Goal: Contribute content

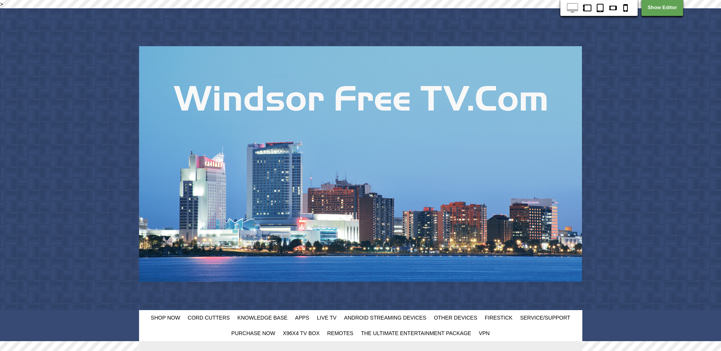
click at [671, 62] on div "Shop Now Cord Cutters Knowledge Base Apps Live TV Android Streaming Devices Oth…" at bounding box center [360, 174] width 721 height 333
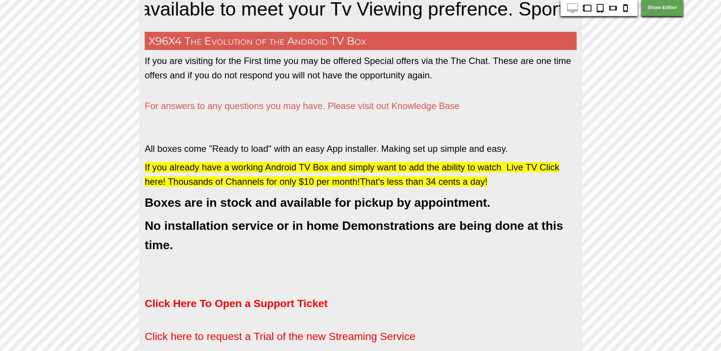
scroll to position [357, 0]
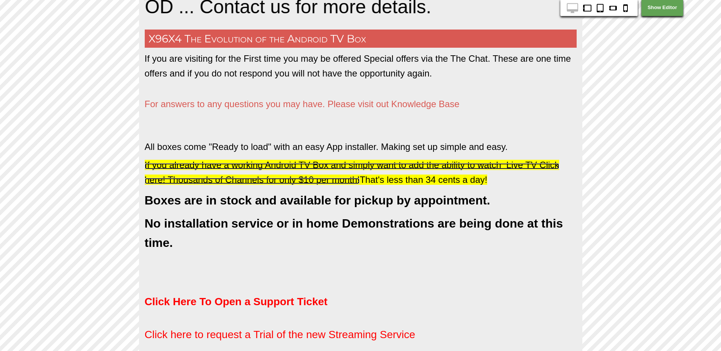
click at [303, 167] on span "If you already have a working Android TV Box and simply want to add the ability…" at bounding box center [352, 172] width 414 height 25
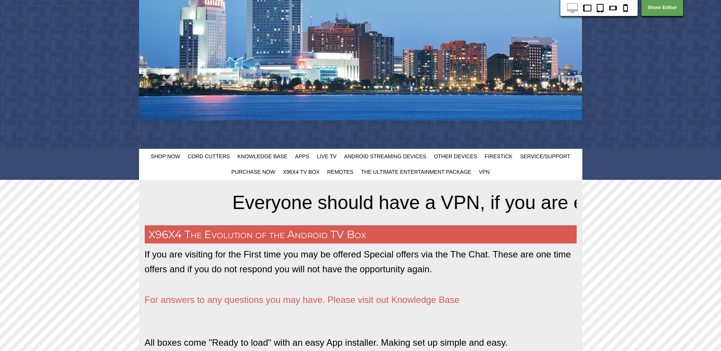
scroll to position [159, 0]
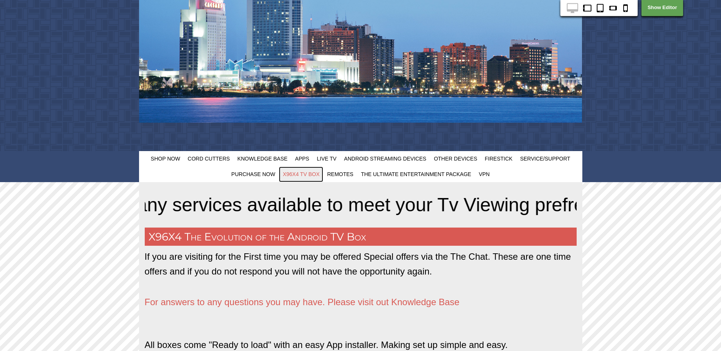
click at [304, 176] on span "X96X4 TV Box" at bounding box center [300, 174] width 37 height 6
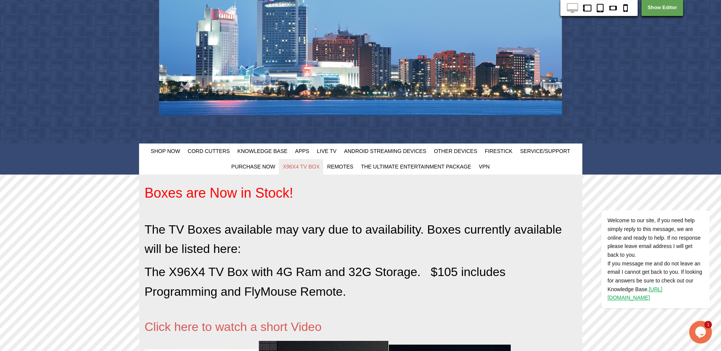
scroll to position [120, 0]
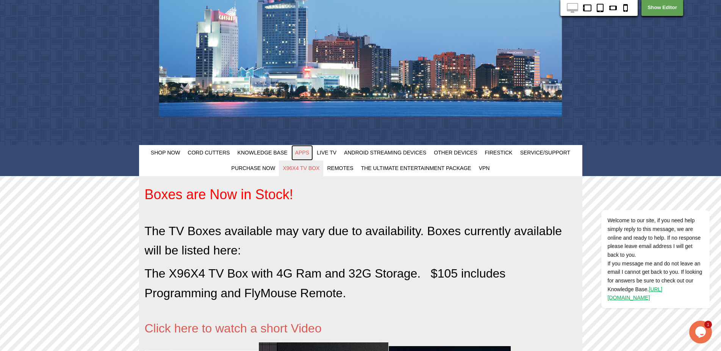
click at [304, 151] on span "Apps" at bounding box center [302, 153] width 14 height 6
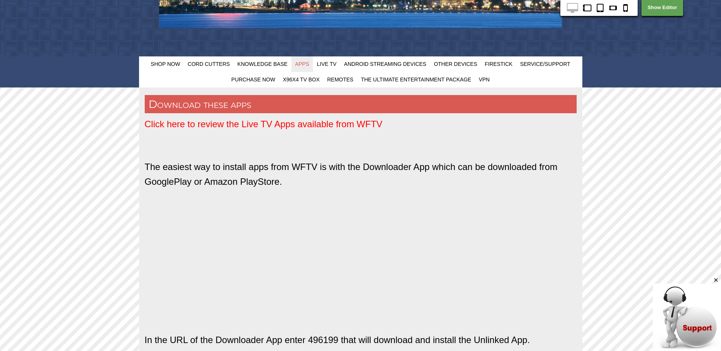
scroll to position [202, 0]
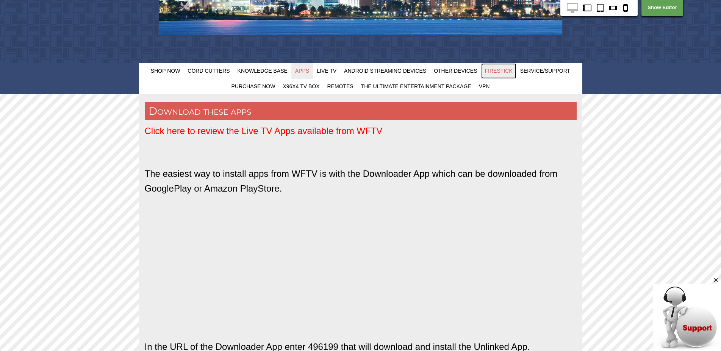
click at [494, 70] on span "FireStick" at bounding box center [499, 71] width 28 height 6
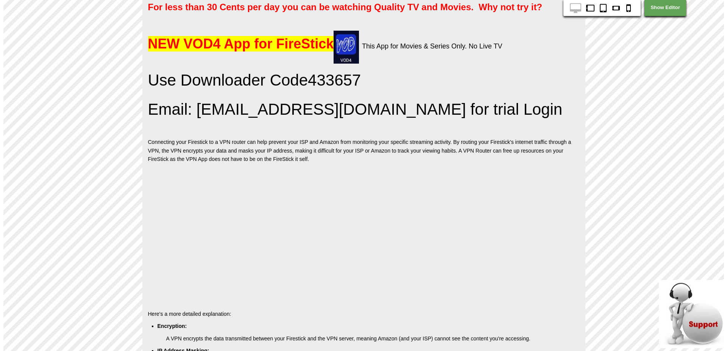
scroll to position [392, 0]
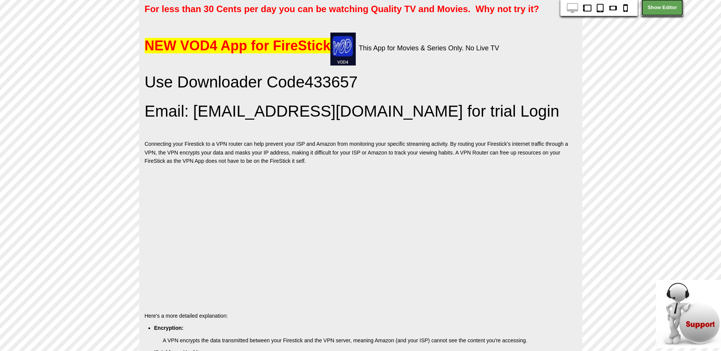
click at [663, 11] on link "Show Editor" at bounding box center [662, 7] width 42 height 17
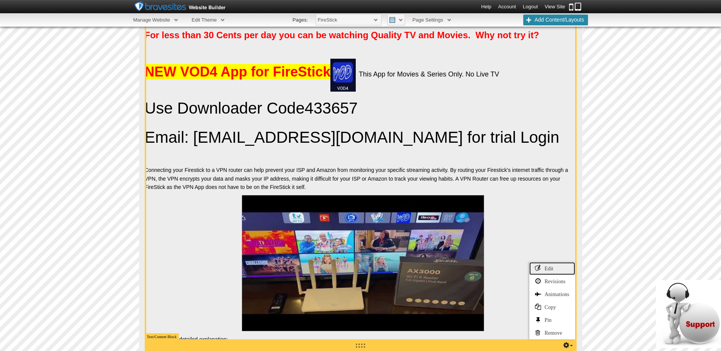
click at [546, 271] on link "Edit" at bounding box center [551, 268] width 45 height 13
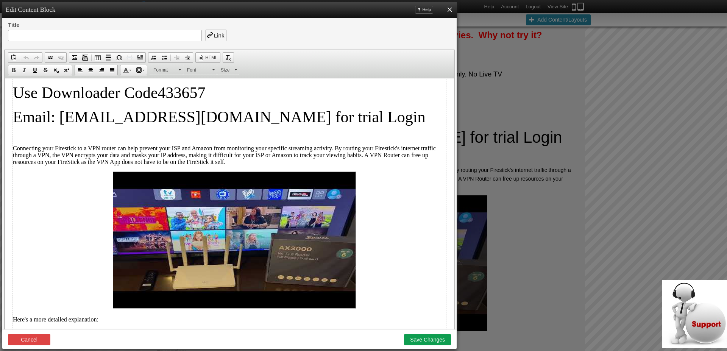
scroll to position [178, 0]
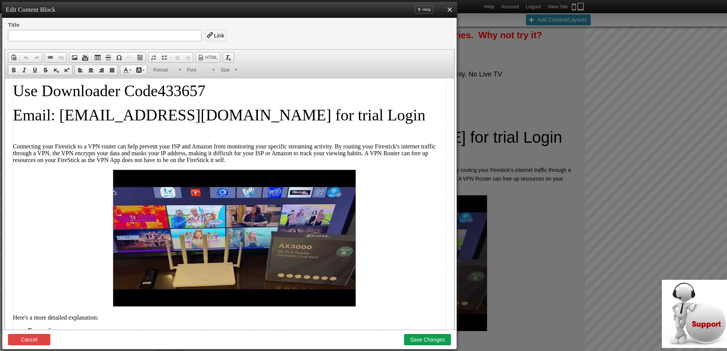
click at [317, 122] on p "Email: info@windsorfreetv.com for trial Login" at bounding box center [229, 115] width 433 height 18
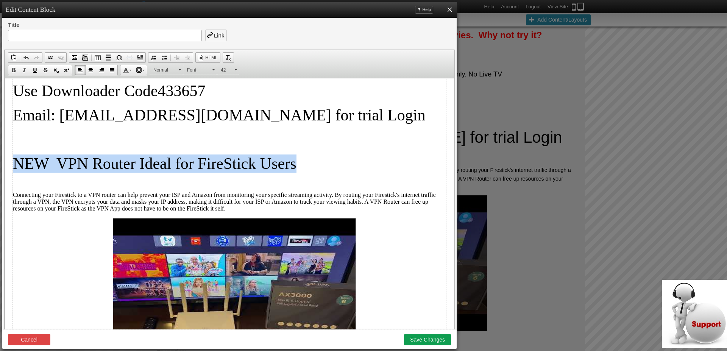
click at [304, 165] on p "NEW VPN Router Ideal for FireStick Users" at bounding box center [229, 163] width 433 height 18
click at [36, 73] on link "Underline" at bounding box center [35, 70] width 11 height 10
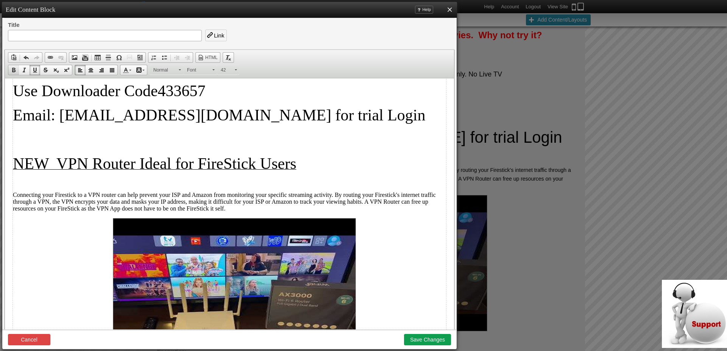
click at [13, 72] on span at bounding box center [14, 70] width 6 height 6
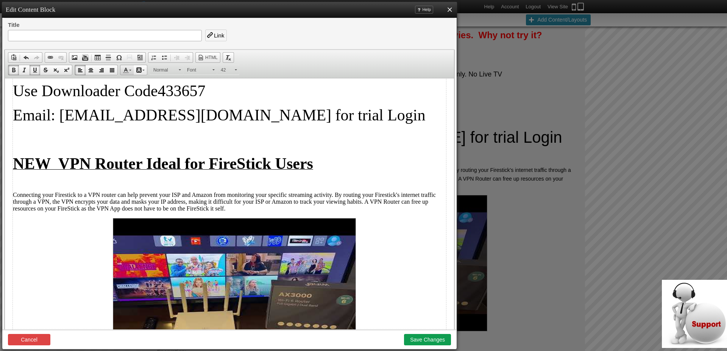
click at [129, 73] on link "Text Color" at bounding box center [126, 70] width 13 height 10
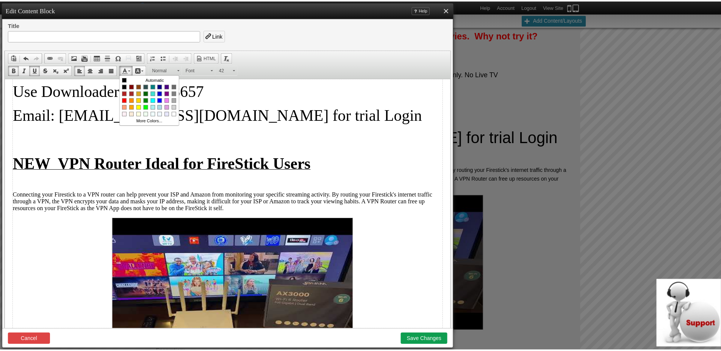
scroll to position [0, 0]
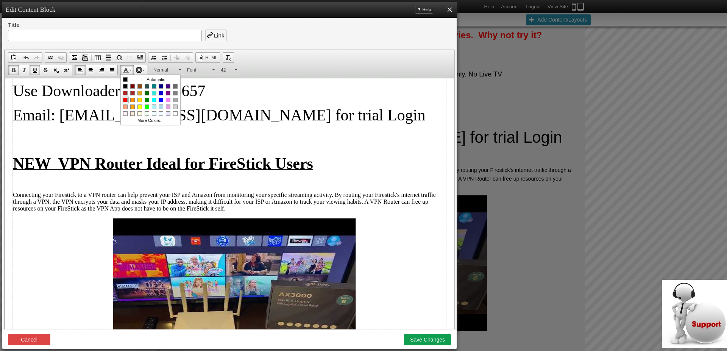
click at [125, 100] on span "Colors" at bounding box center [125, 100] width 5 height 5
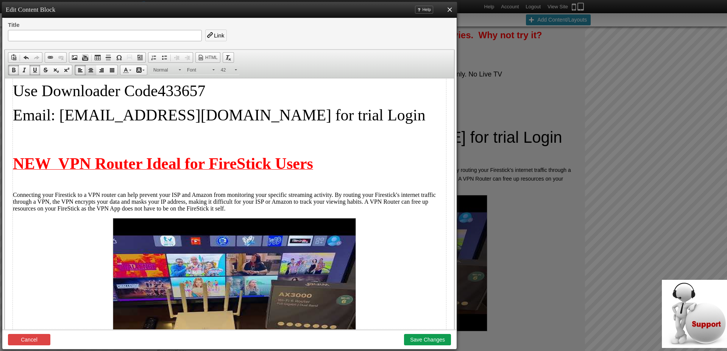
click at [91, 72] on span at bounding box center [91, 70] width 6 height 6
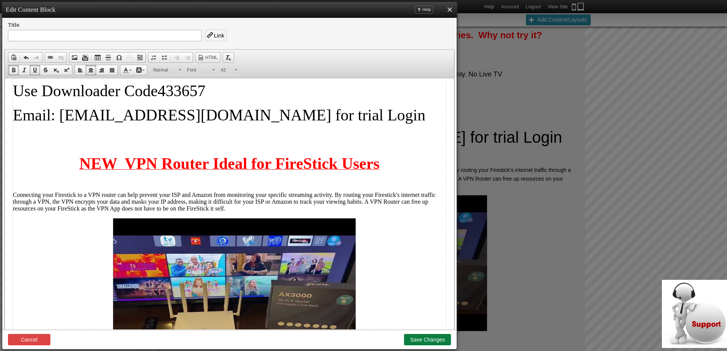
click at [431, 338] on button "Save Changes" at bounding box center [427, 339] width 47 height 11
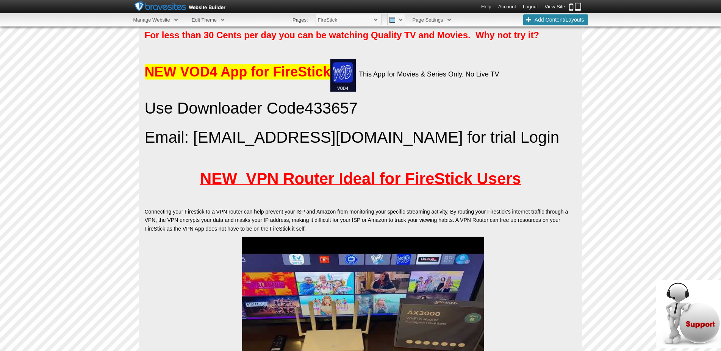
click at [309, 230] on p "Connecting your Firestick to a VPN router can help prevent your ISP and Amazon …" at bounding box center [361, 219] width 432 height 25
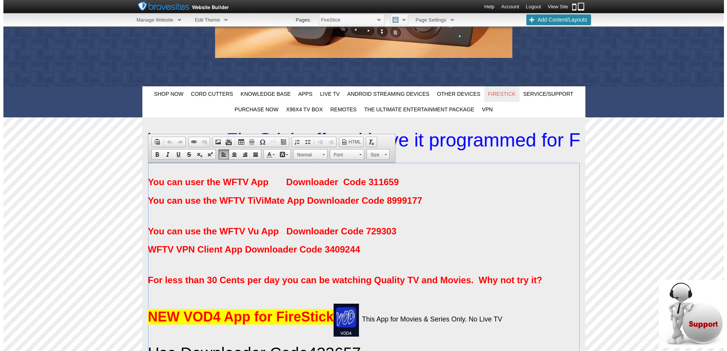
scroll to position [168, 0]
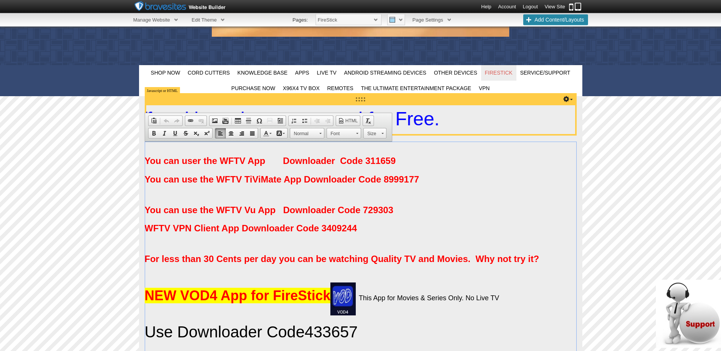
click at [549, 108] on marquee "FireStick users can easily add any of the WFTV Apps to your device. Simply star…" at bounding box center [361, 119] width 432 height 30
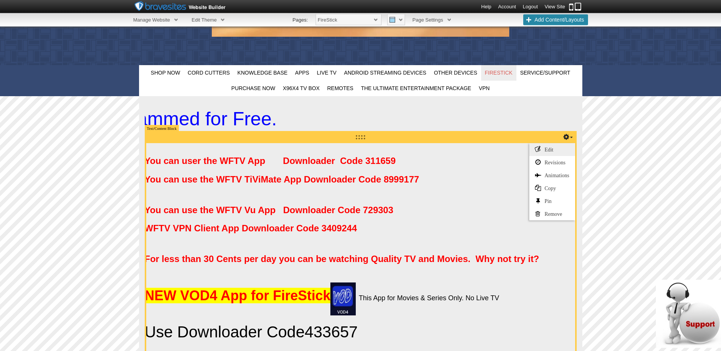
click at [545, 148] on link "Edit" at bounding box center [551, 149] width 45 height 13
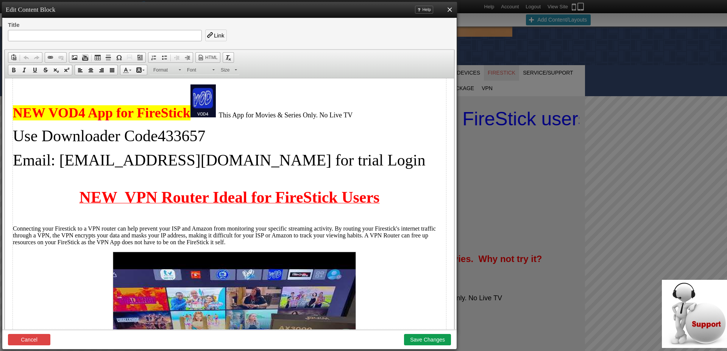
scroll to position [170, 0]
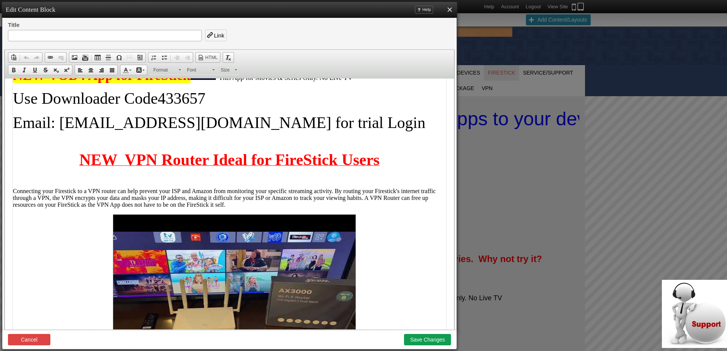
click at [231, 205] on p "Connecting your Firestick to a VPN router can help prevent your ISP and Amazon …" at bounding box center [229, 198] width 433 height 20
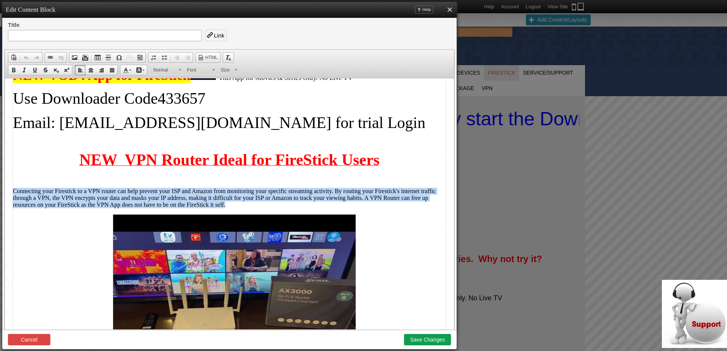
click at [234, 69] on link "Size" at bounding box center [228, 70] width 22 height 10
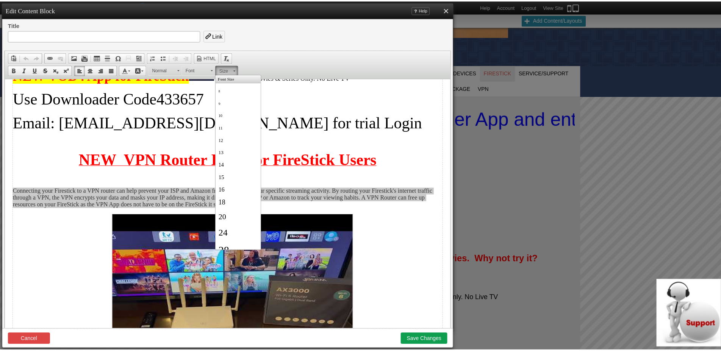
scroll to position [0, 0]
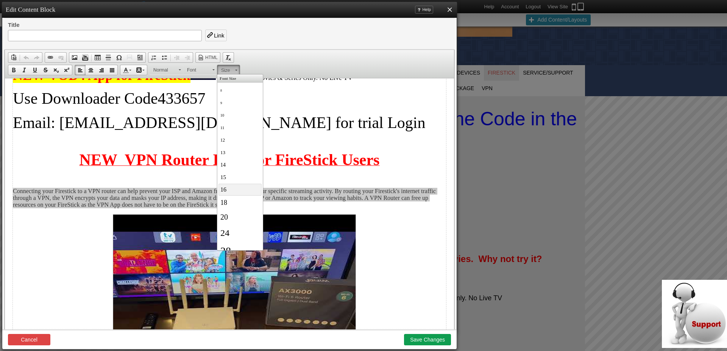
click at [227, 188] on link "16" at bounding box center [239, 190] width 43 height 12
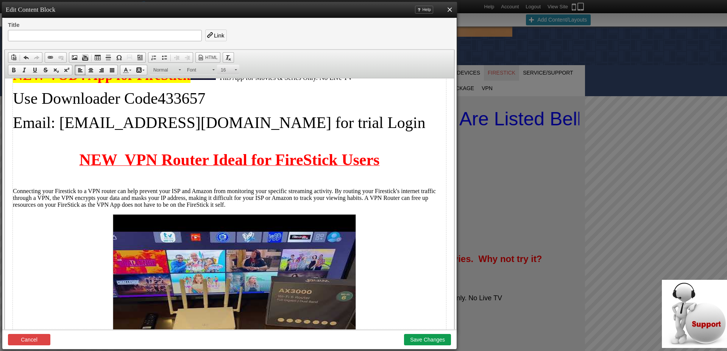
click at [235, 69] on span at bounding box center [236, 68] width 2 height 7
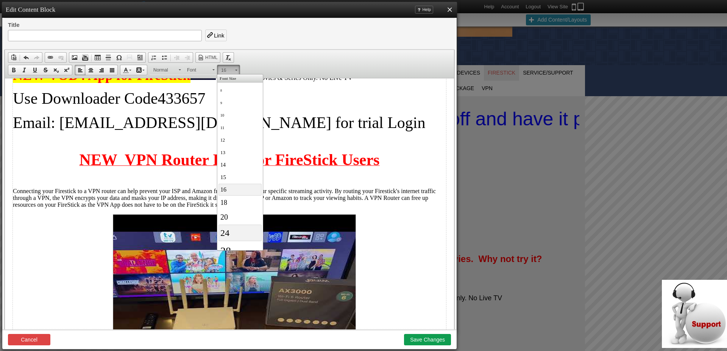
click at [230, 229] on link "24" at bounding box center [239, 233] width 43 height 17
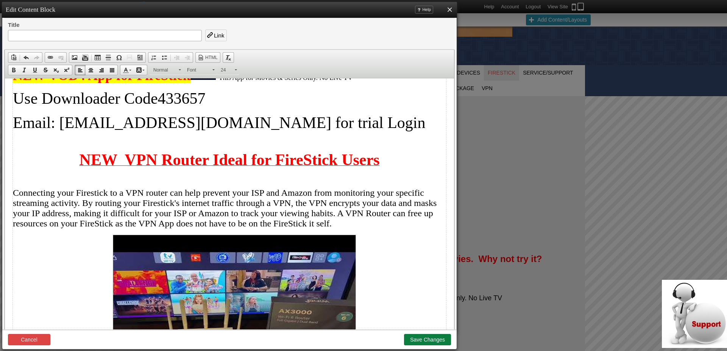
click at [426, 338] on button "Save Changes" at bounding box center [427, 339] width 47 height 11
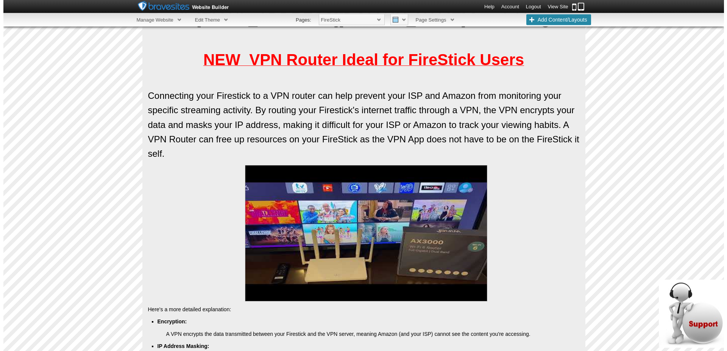
scroll to position [507, 0]
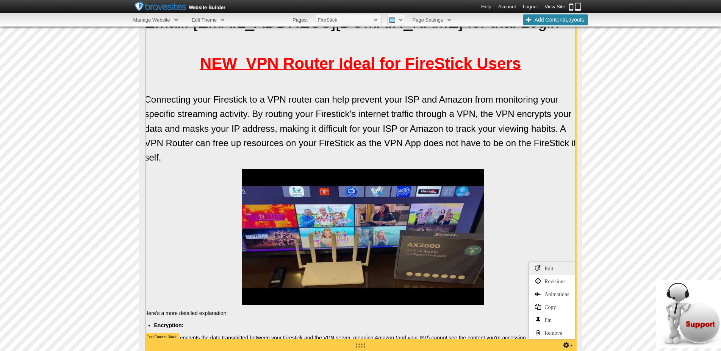
click at [548, 274] on link "Edit" at bounding box center [551, 268] width 45 height 13
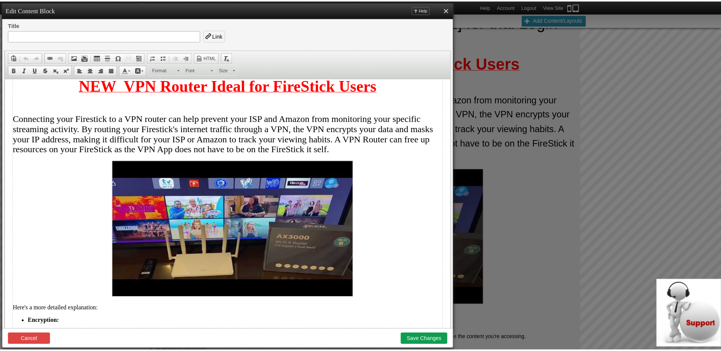
scroll to position [254, 0]
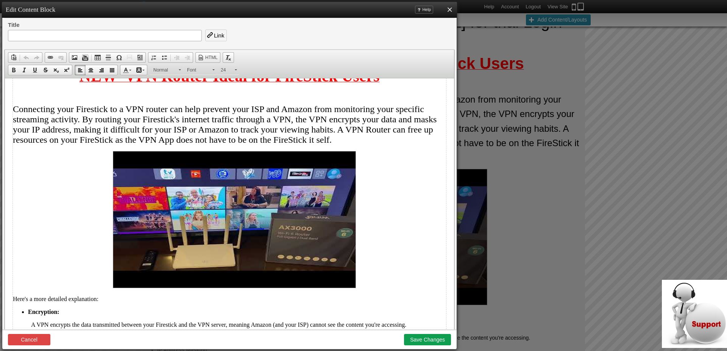
click at [344, 143] on p "Connecting your Firestick to a VPN router can help prevent your ISP and Amazon …" at bounding box center [229, 124] width 433 height 41
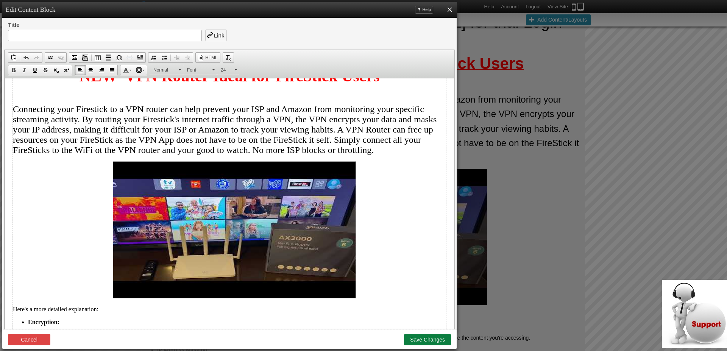
click at [426, 340] on button "Save Changes" at bounding box center [427, 339] width 47 height 11
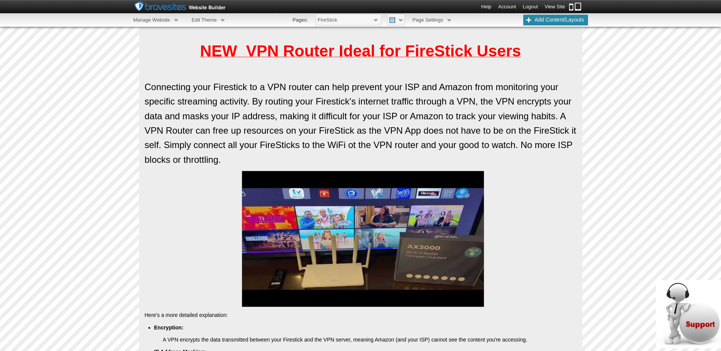
scroll to position [509, 0]
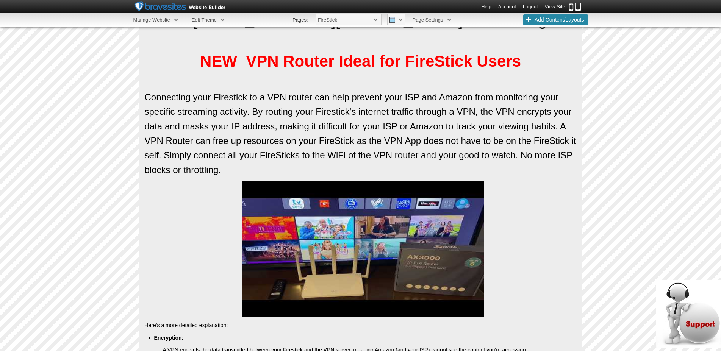
click at [553, 5] on link "View Site" at bounding box center [554, 7] width 20 height 6
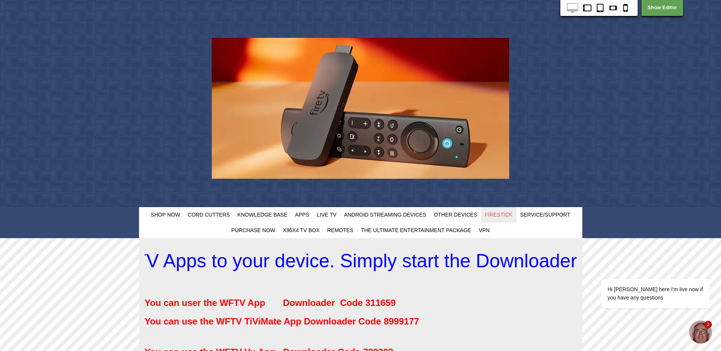
scroll to position [0, 0]
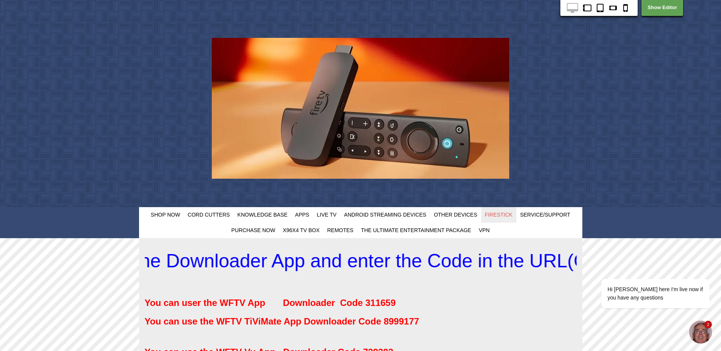
click at [701, 331] on img "$i18n('chat', 'chat_widget')" at bounding box center [700, 333] width 23 height 24
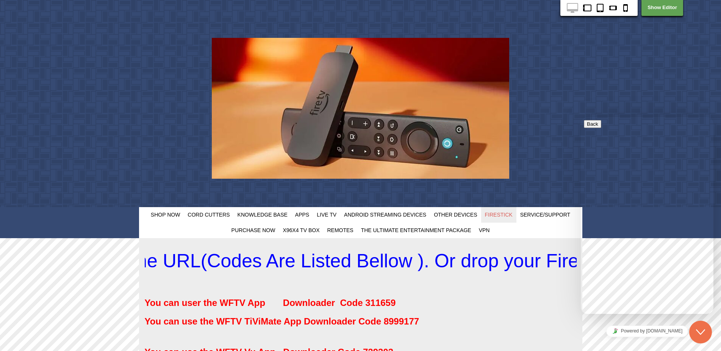
click at [632, 344] on input "text" at bounding box center [616, 348] width 67 height 8
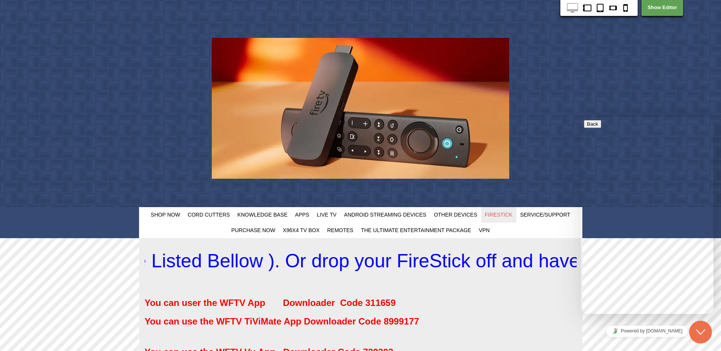
type input "firestick"
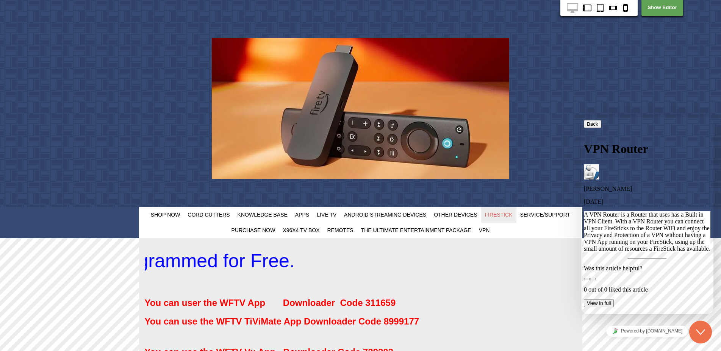
drag, startPoint x: 699, startPoint y: 331, endPoint x: 736, endPoint y: 375, distance: 57.3
click at [699, 331] on icon "Close Chat This icon closes the chat window." at bounding box center [700, 332] width 9 height 9
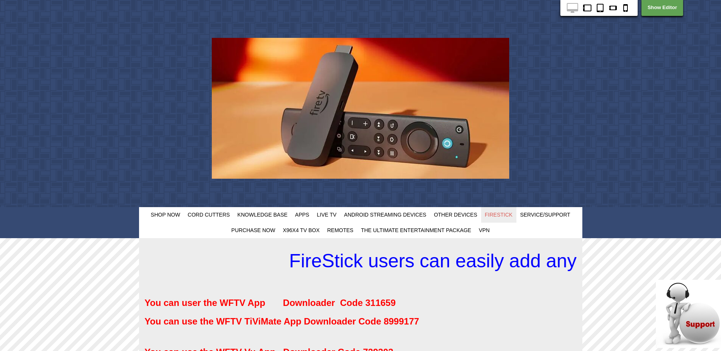
click at [655, 343] on icon "Close" at bounding box center [655, 346] width 0 height 6
